Goal: Communication & Community: Ask a question

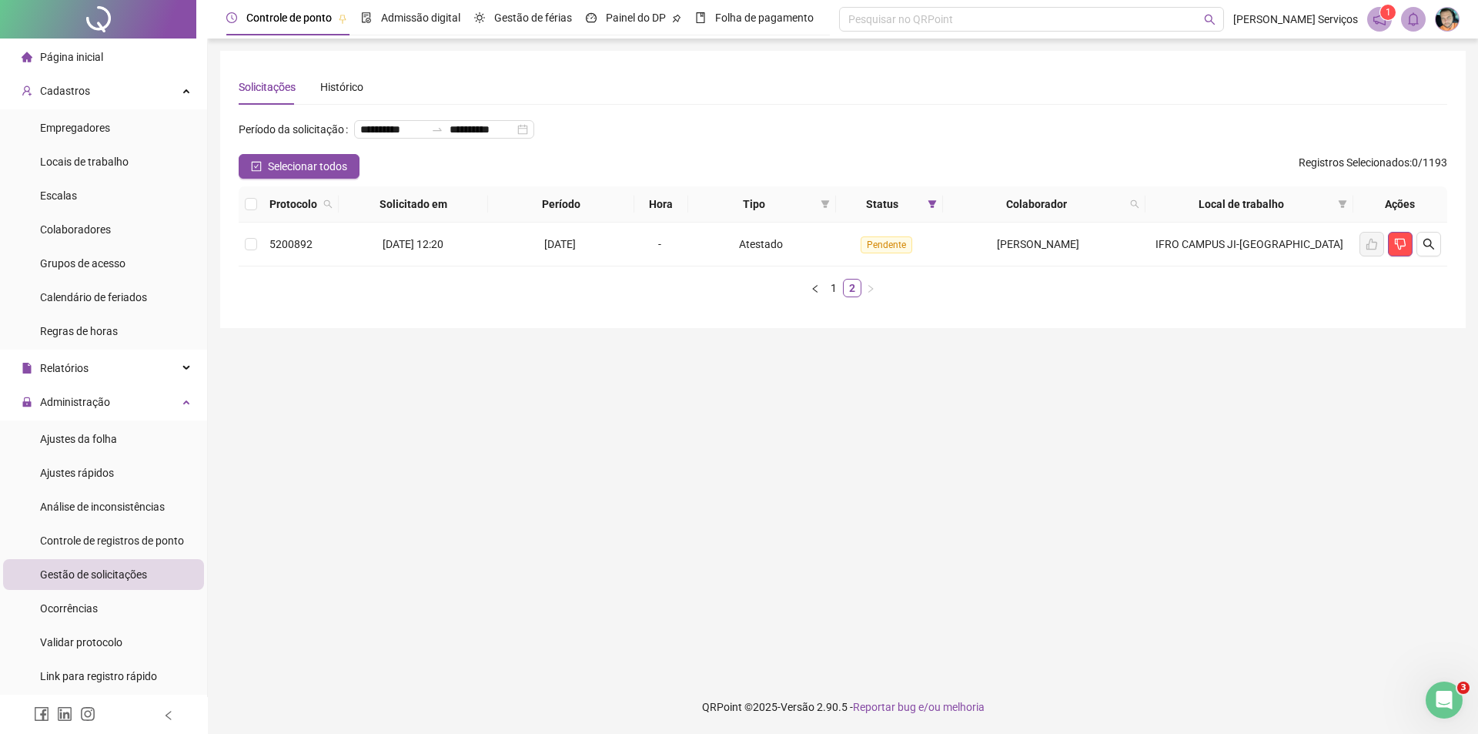
scroll to position [25, 0]
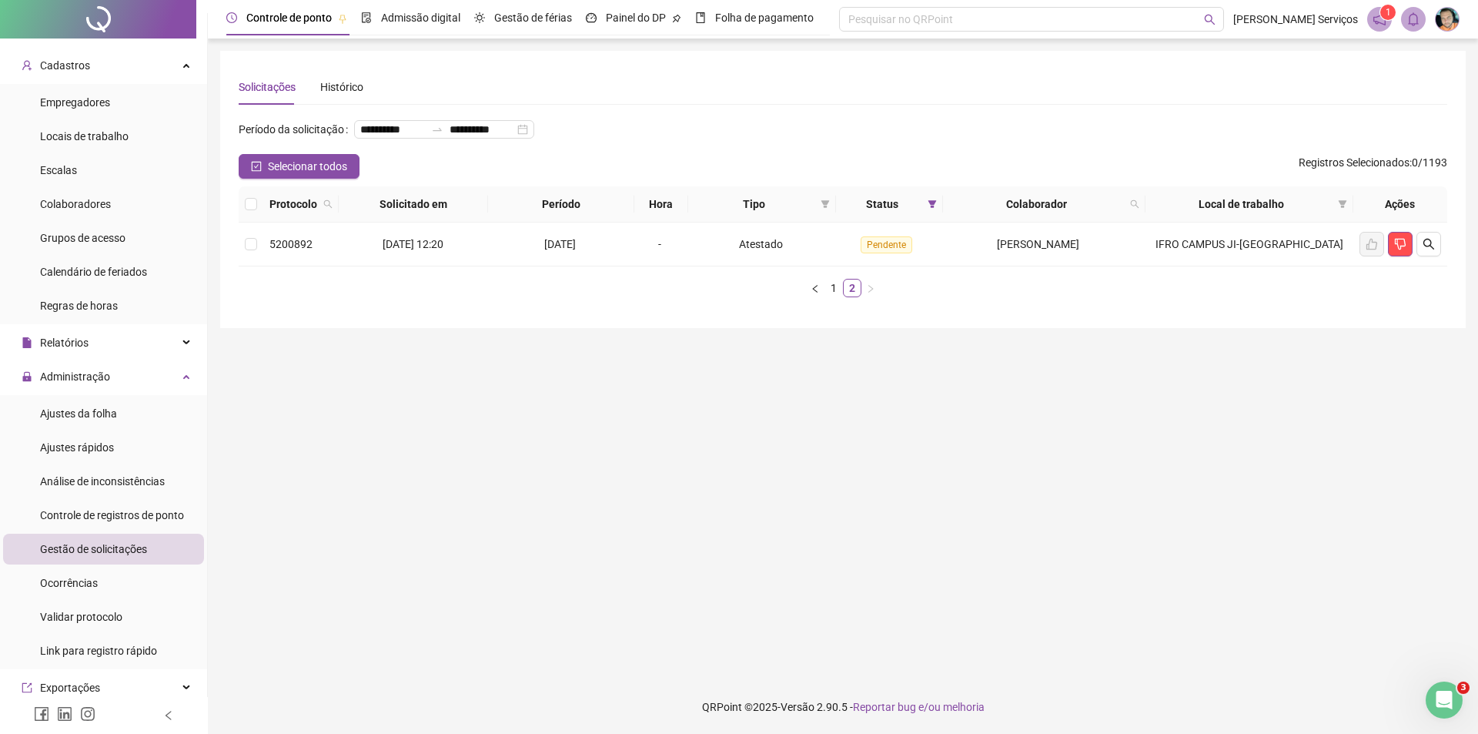
click at [1437, 698] on icon "Abertura do Messenger da Intercom" at bounding box center [1444, 700] width 25 height 25
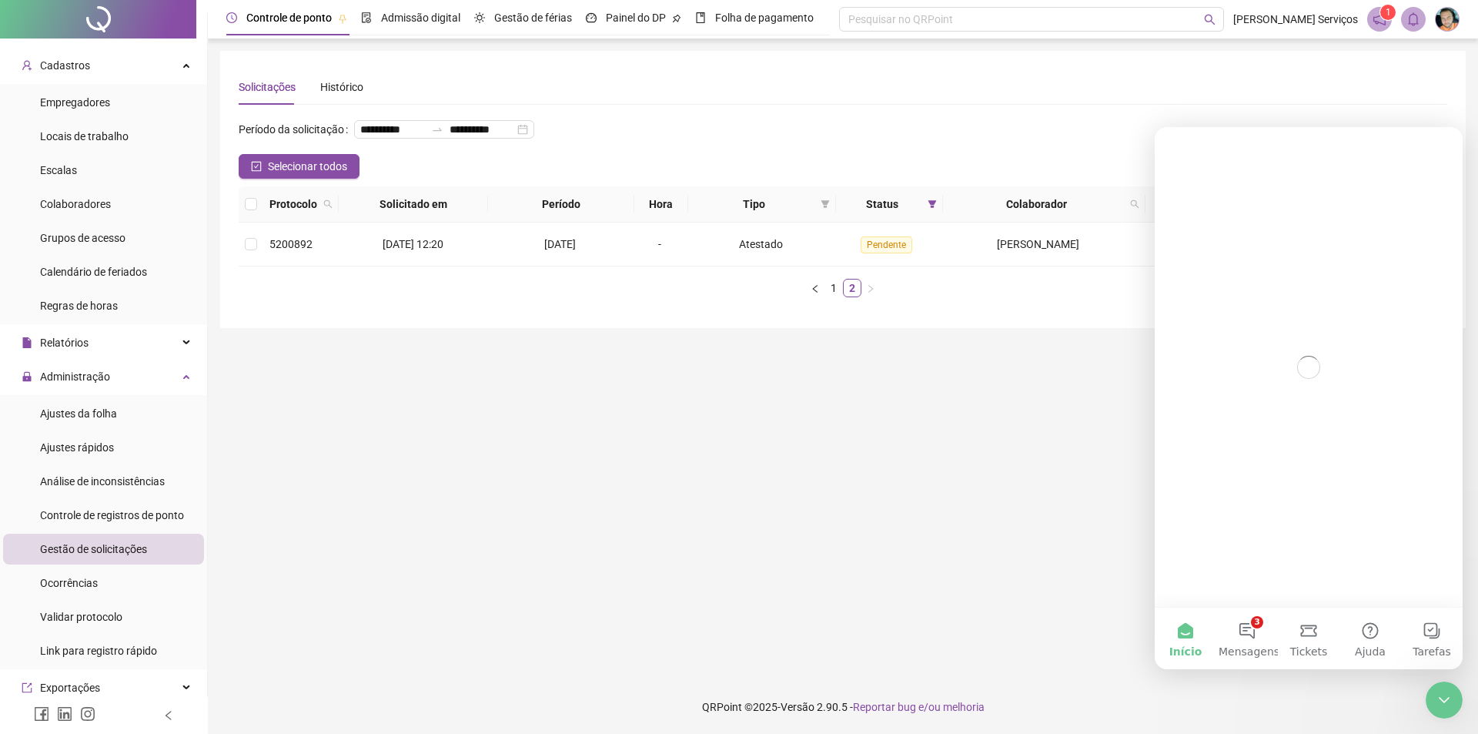
scroll to position [0, 0]
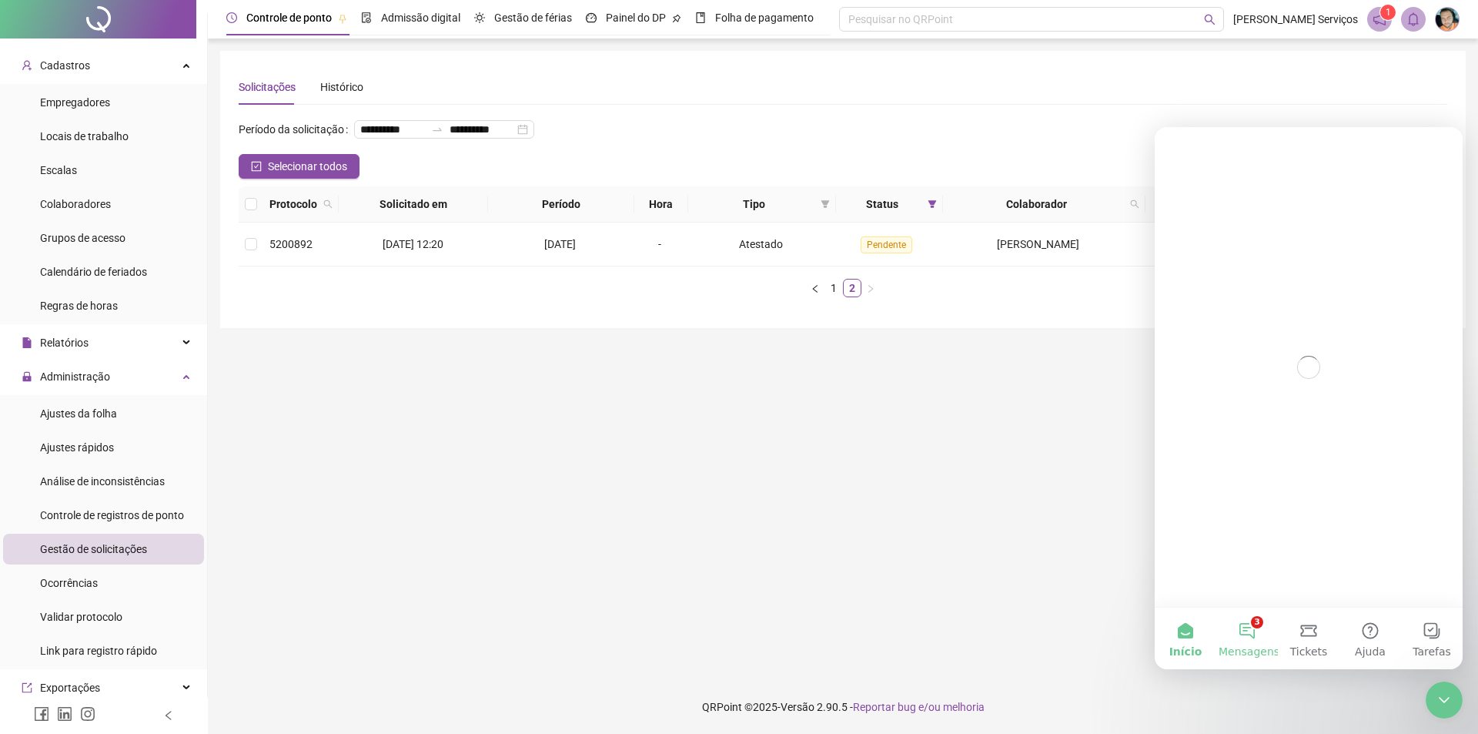
click at [1253, 631] on button "3 Mensagens" at bounding box center [1248, 639] width 62 height 62
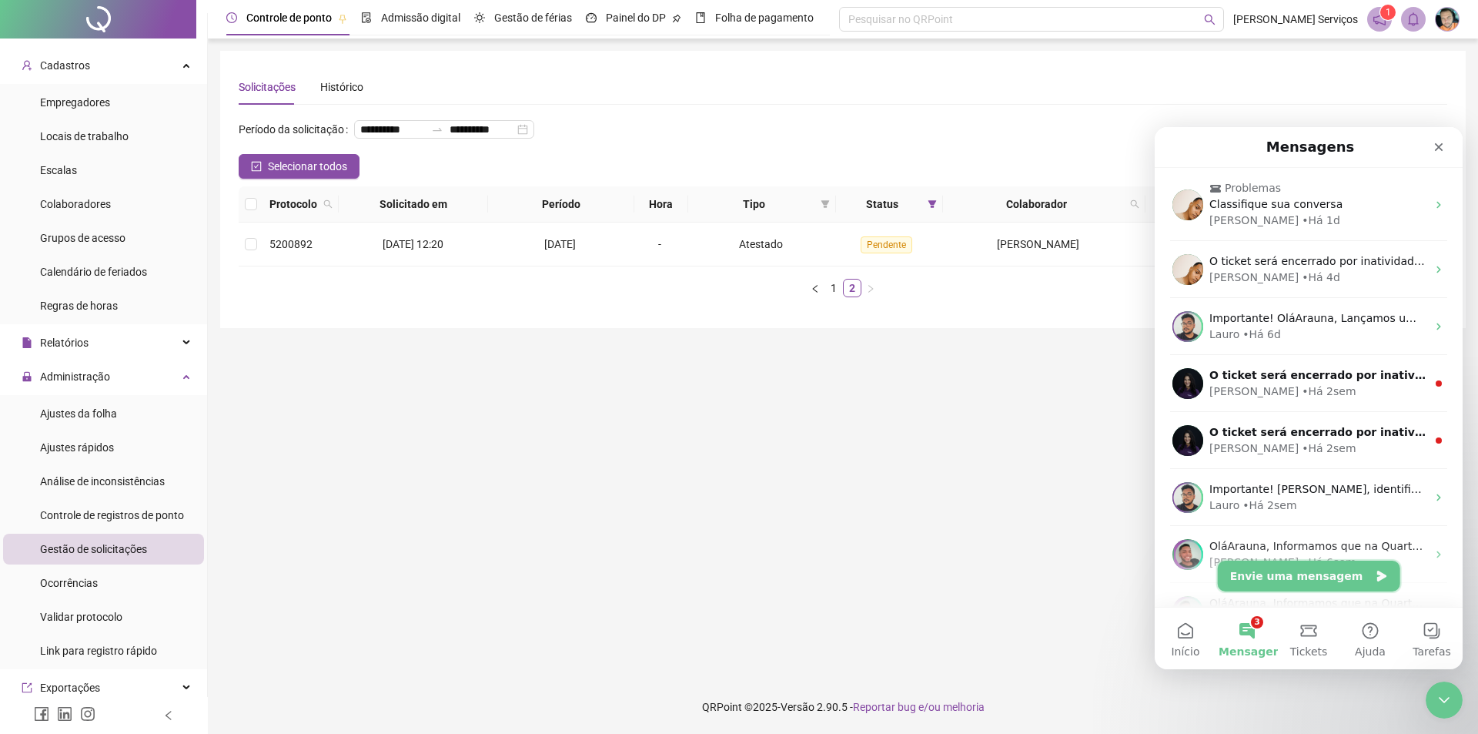
click at [1257, 576] on button "Envie uma mensagem" at bounding box center [1309, 576] width 183 height 31
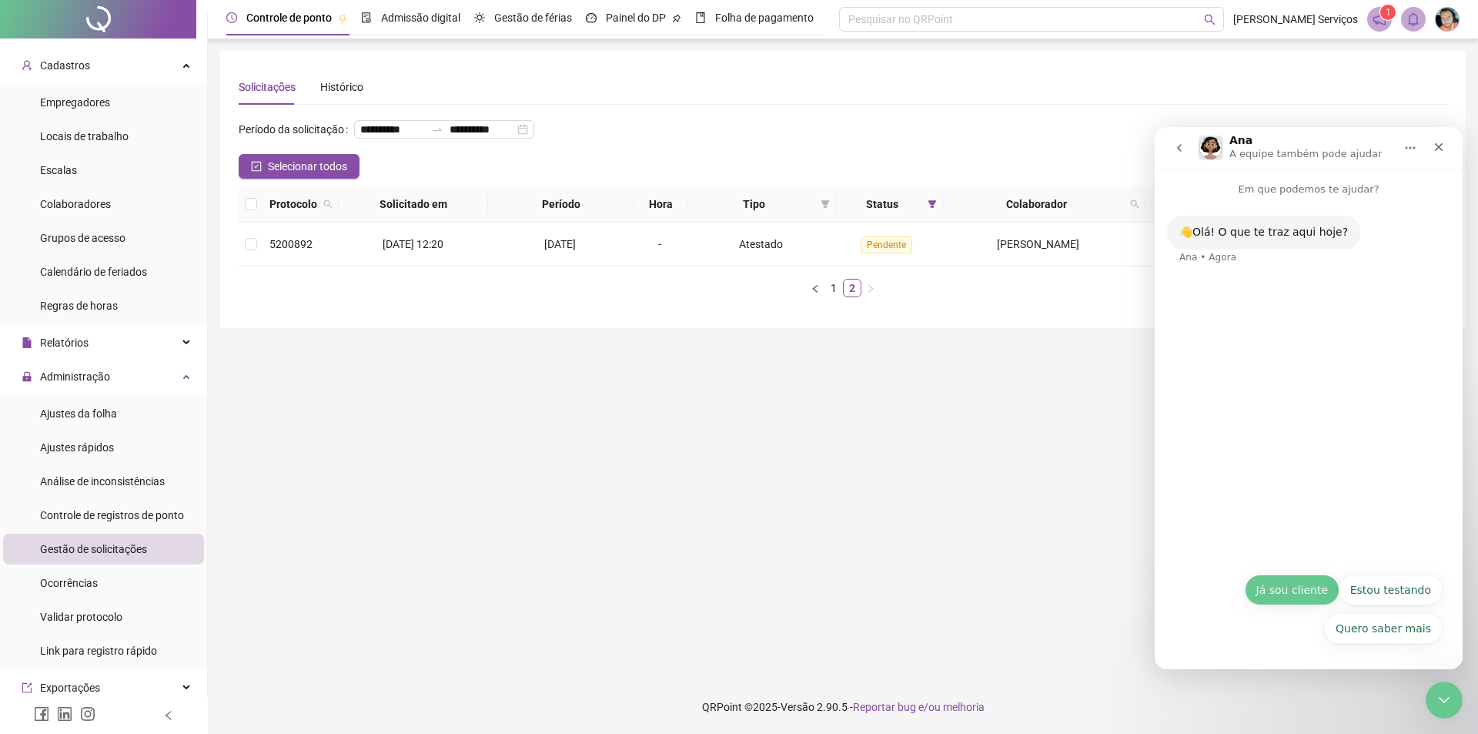
click at [1311, 593] on button "Já sou cliente" at bounding box center [1292, 589] width 95 height 31
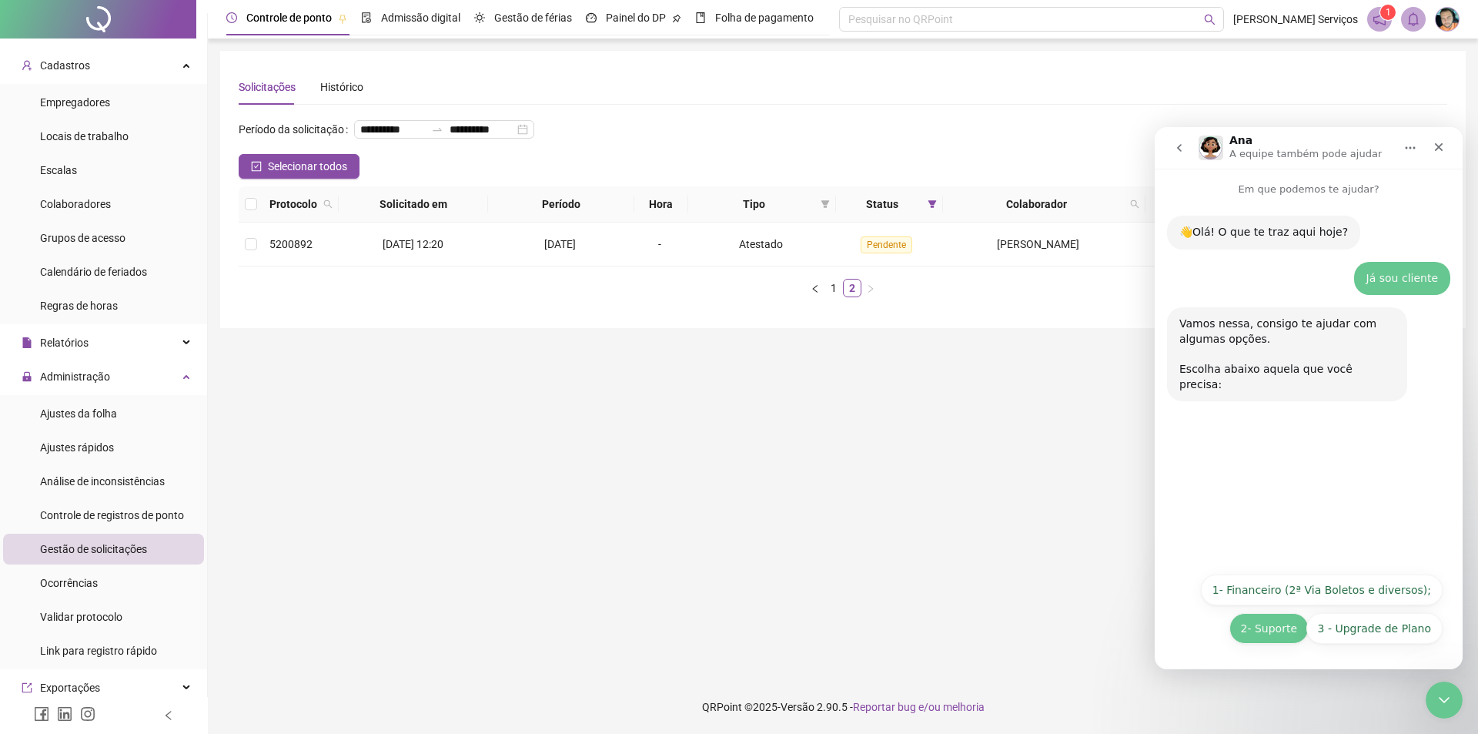
click at [1267, 625] on button "2- Suporte" at bounding box center [1269, 628] width 79 height 31
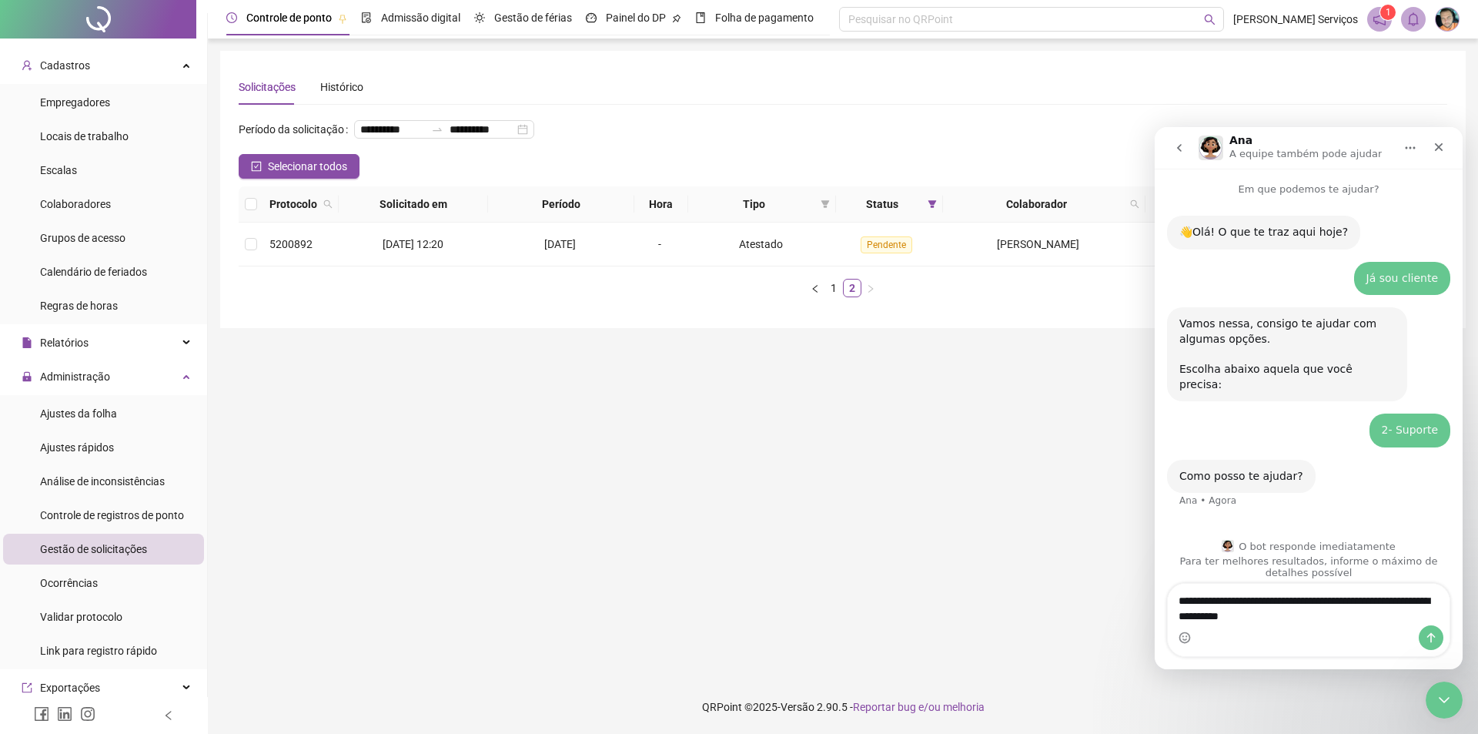
type textarea "**********"
click at [1431, 637] on icon "Enviar uma mensagem" at bounding box center [1431, 637] width 12 height 12
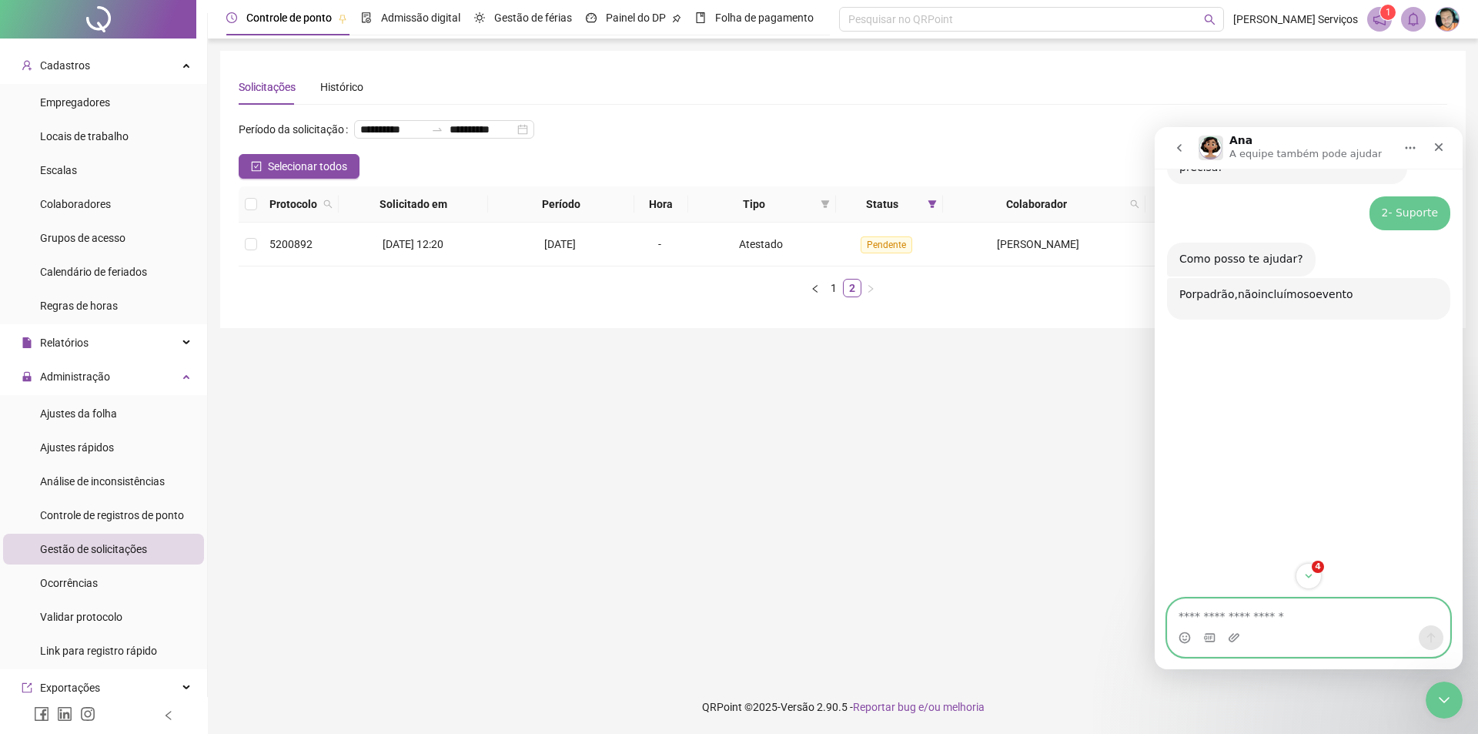
scroll to position [280, 0]
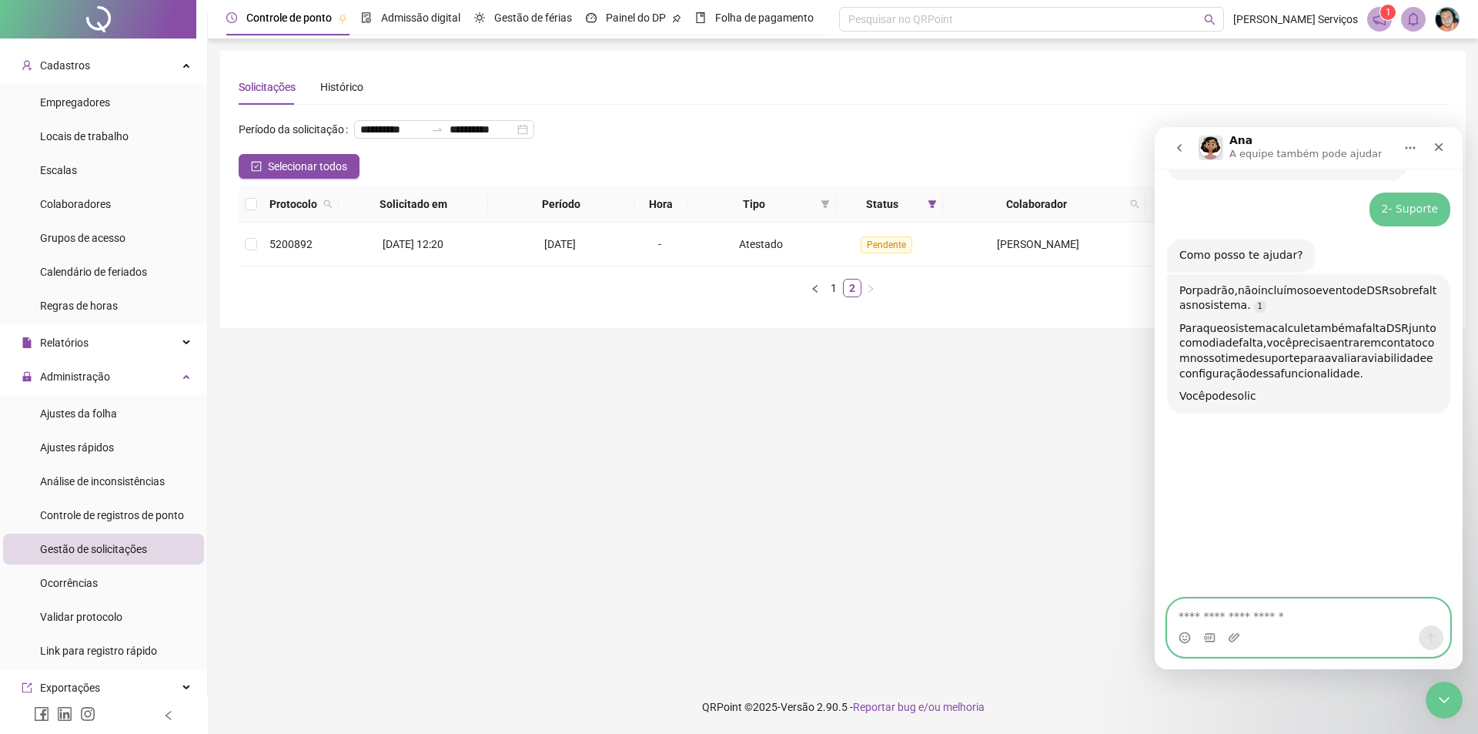
click at [1216, 614] on textarea "Envie uma mensagem..." at bounding box center [1309, 612] width 282 height 26
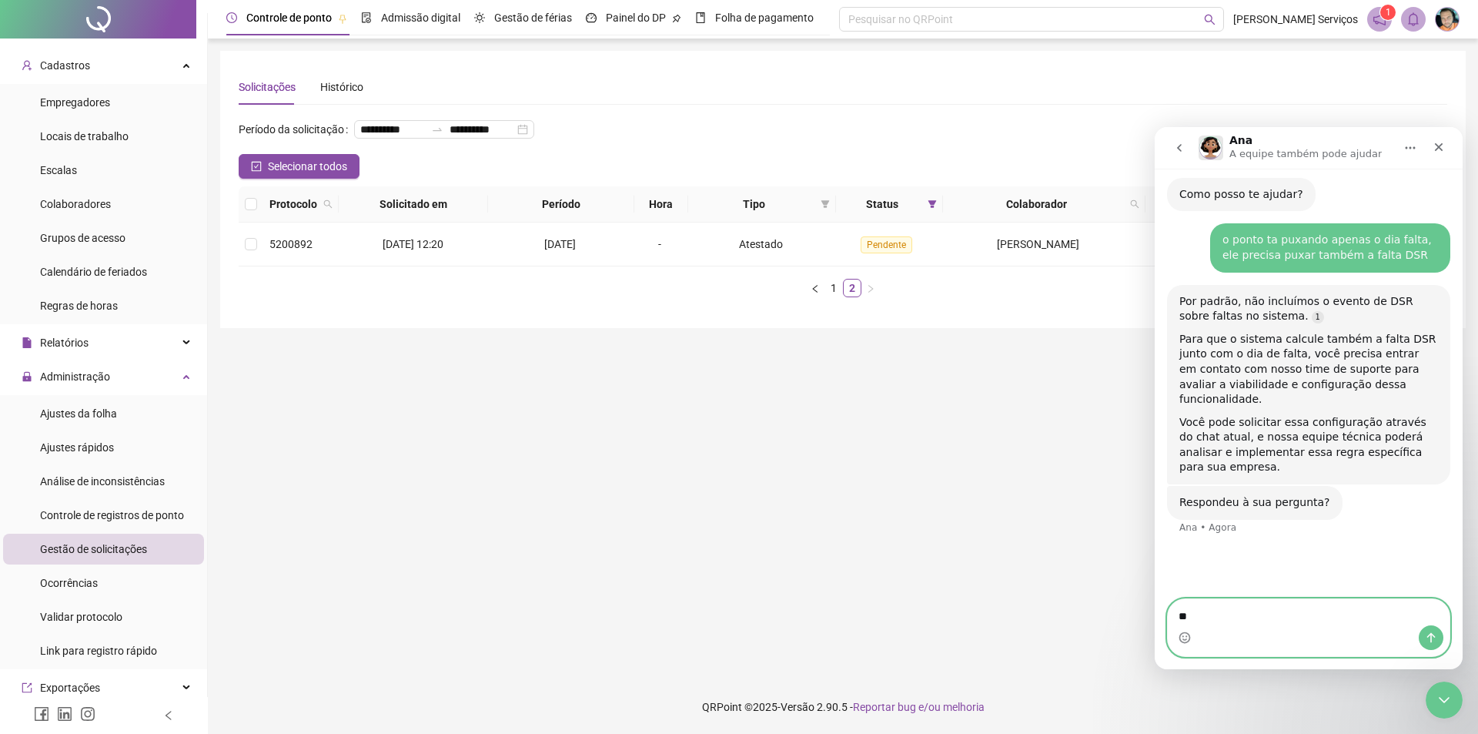
type textarea "*"
type textarea "**********"
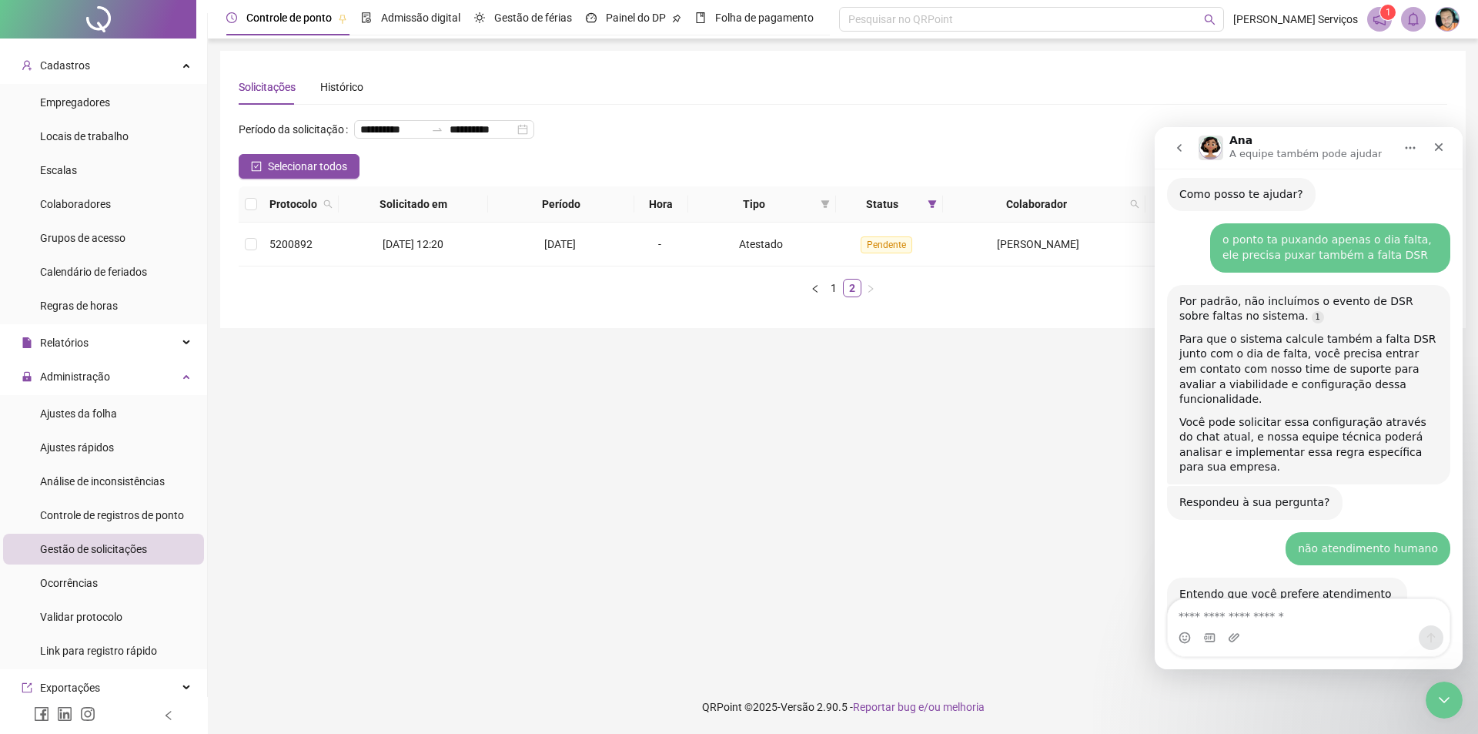
scroll to position [326, 0]
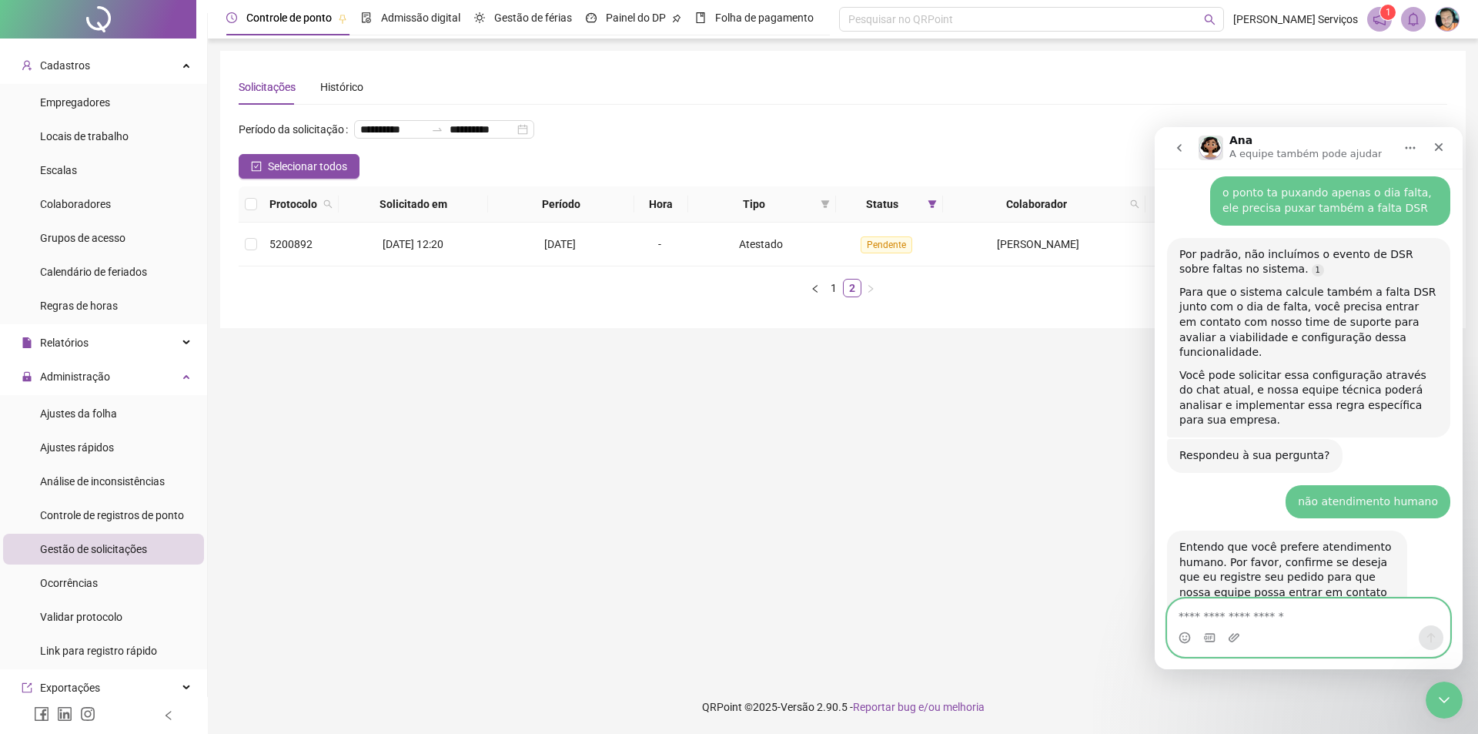
click at [1237, 611] on textarea "Envie uma mensagem..." at bounding box center [1309, 612] width 282 height 26
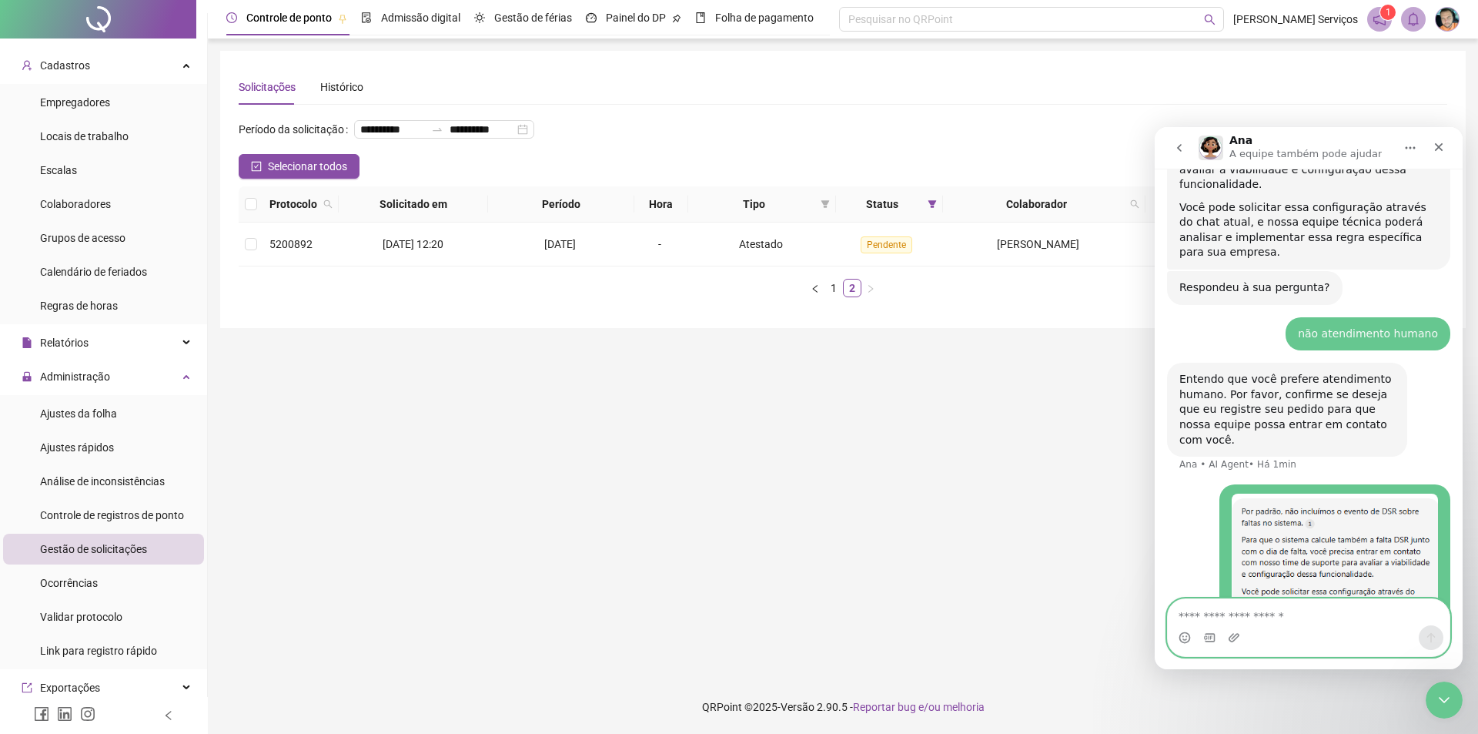
scroll to position [544, 0]
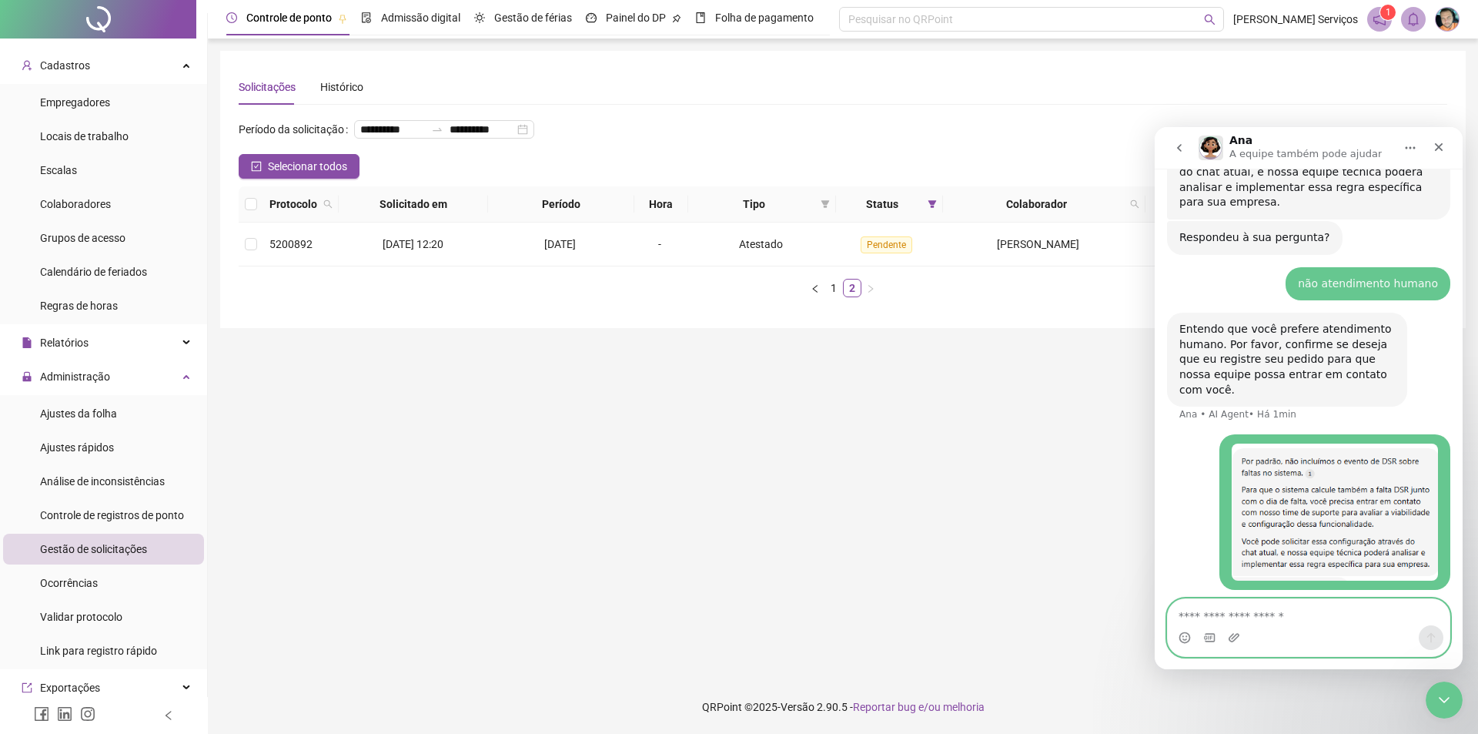
click at [1241, 621] on textarea "Envie uma mensagem..." at bounding box center [1309, 612] width 282 height 26
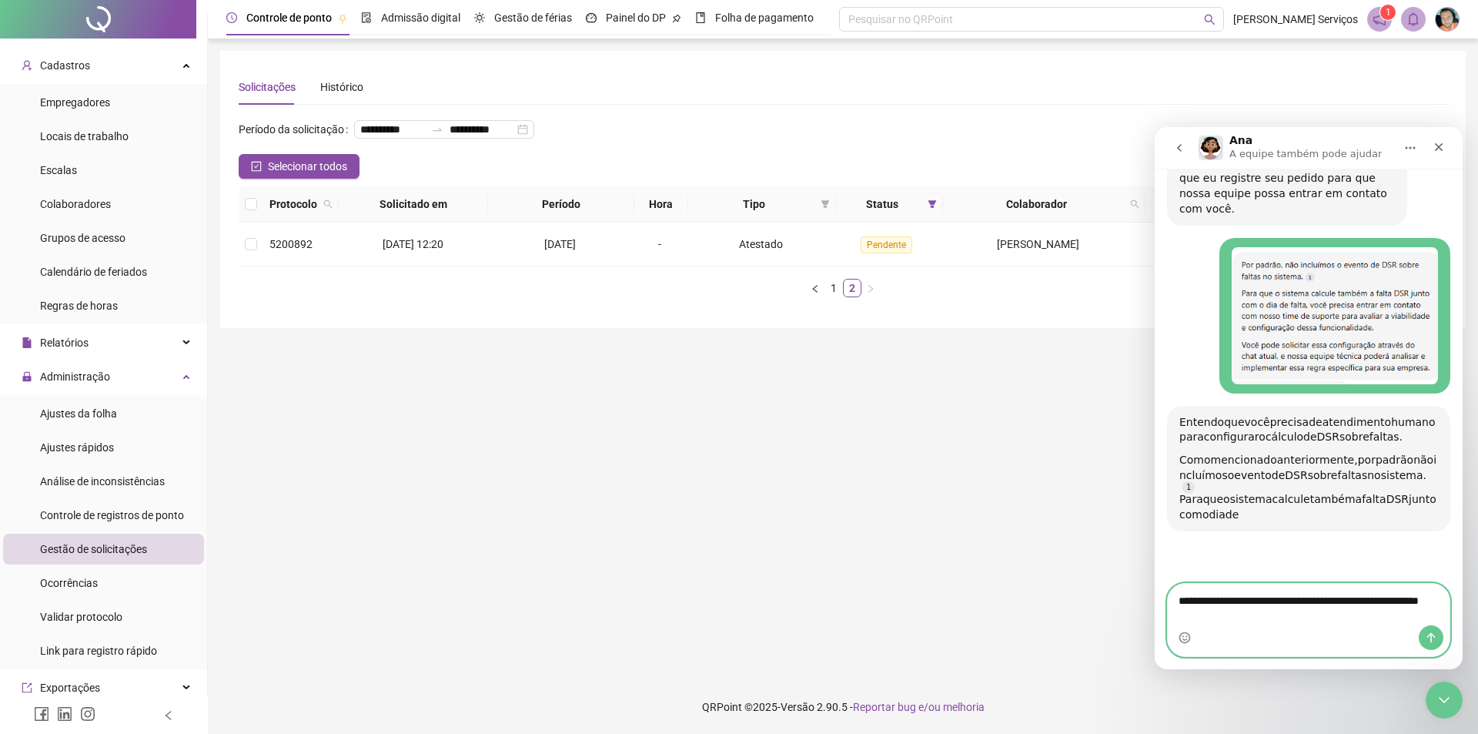
type textarea "**********"
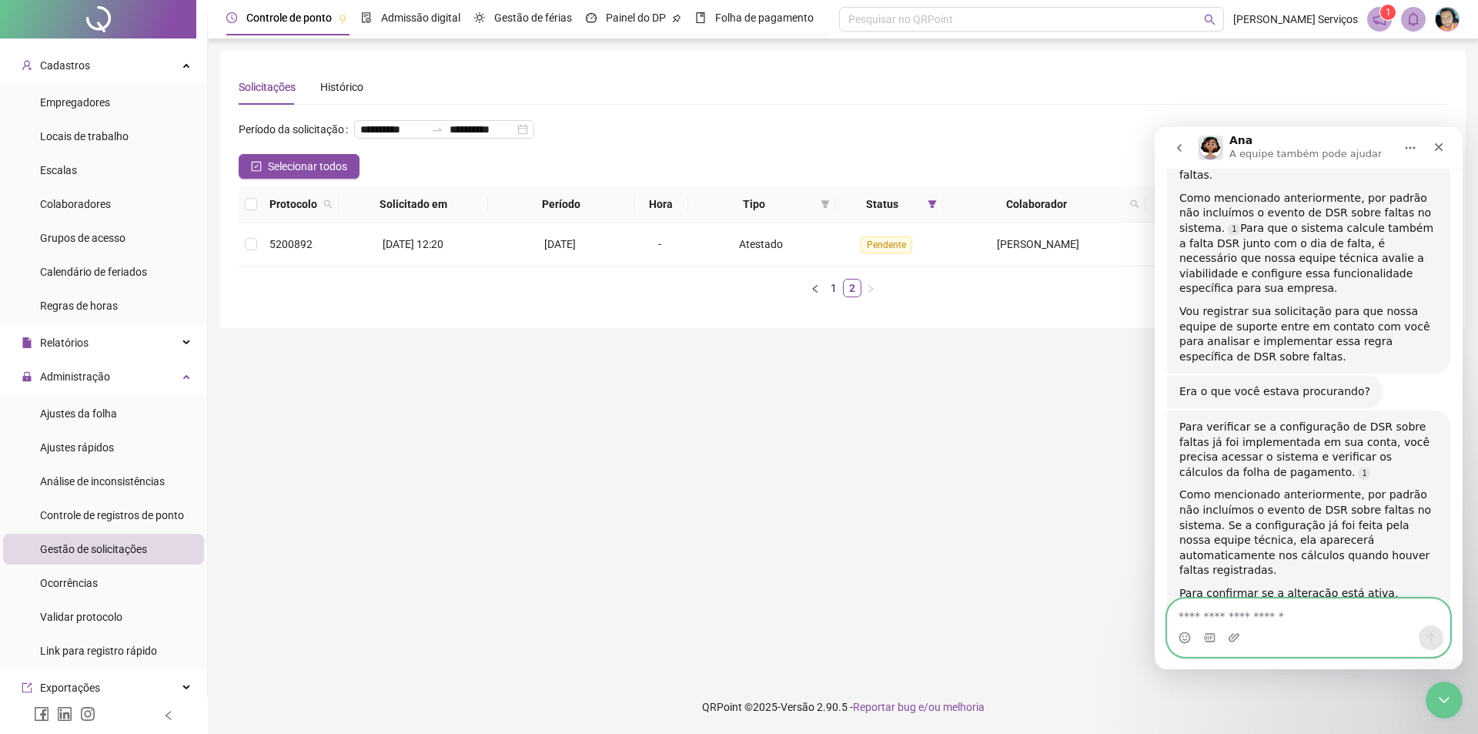
scroll to position [1103, 0]
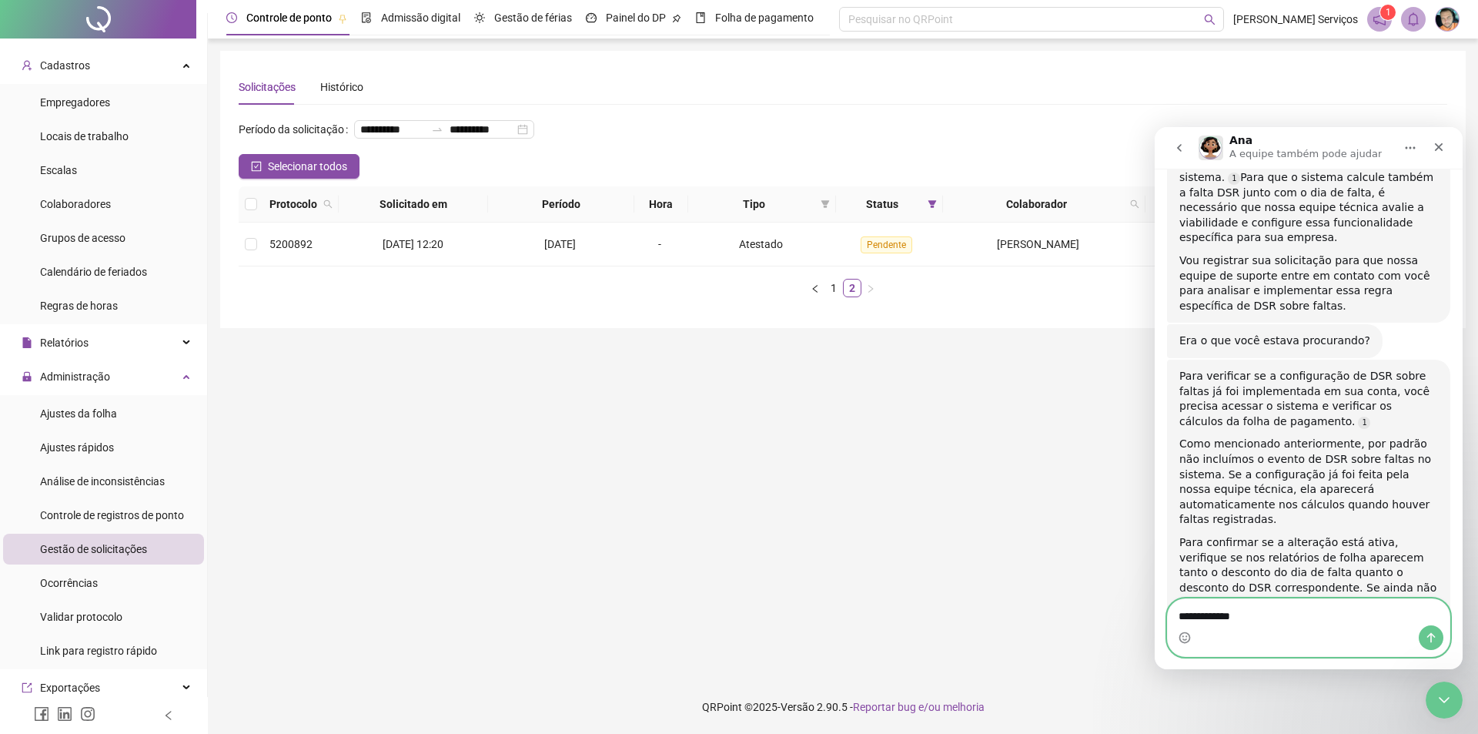
type textarea "**********"
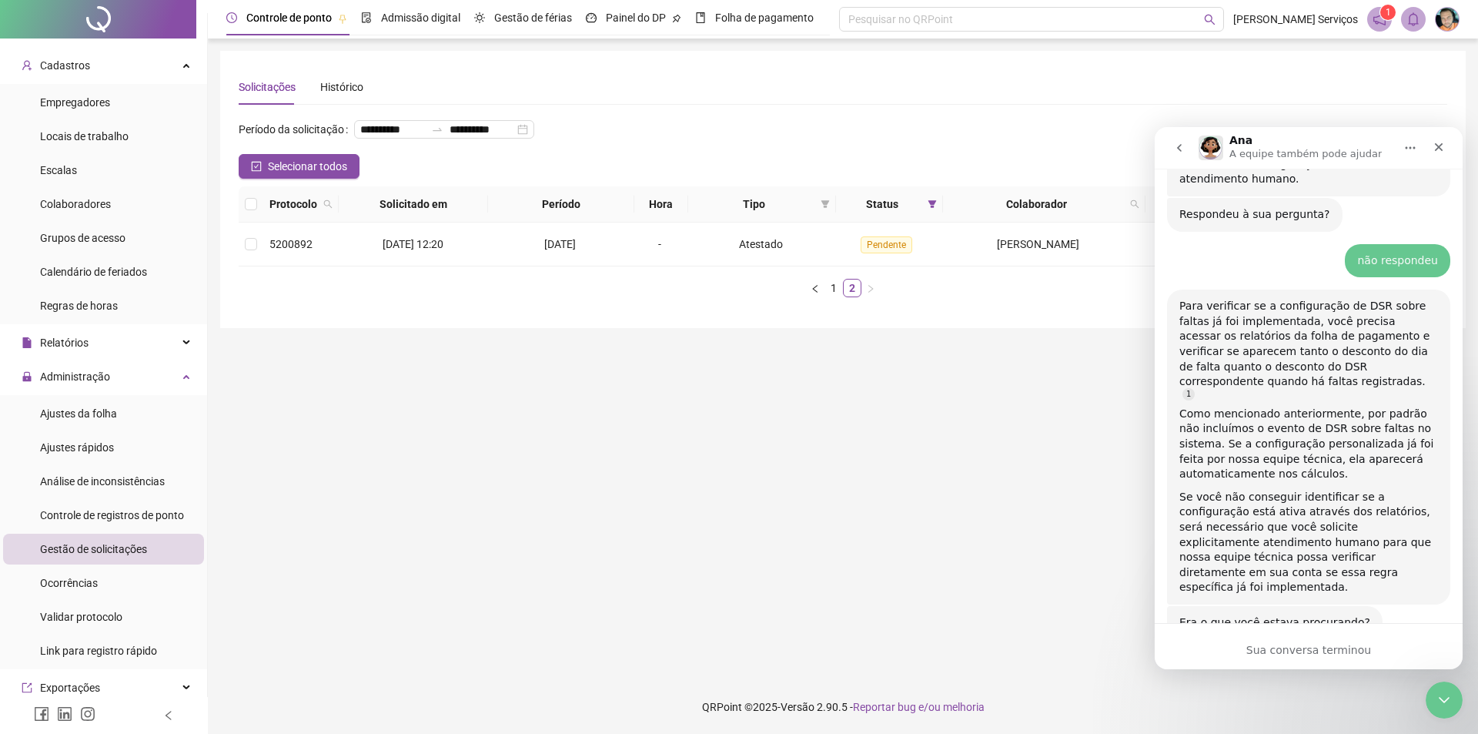
scroll to position [1522, 0]
